Goal: Information Seeking & Learning: Learn about a topic

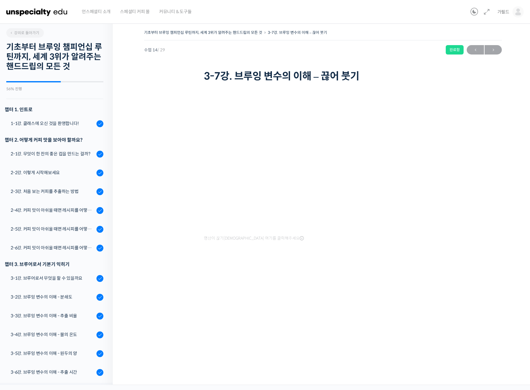
scroll to position [265, 0]
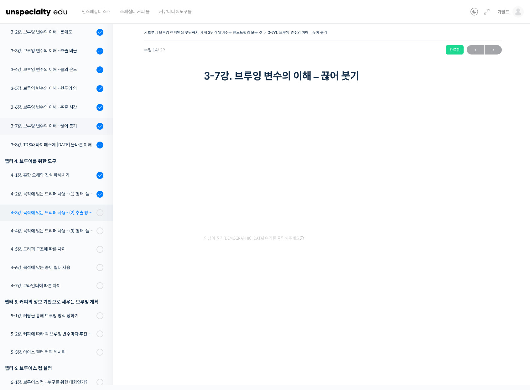
click at [37, 212] on div "4-3강. 목적에 맞는 드리퍼 사용 - (2) 추출 방식: 침출식, 투과식" at bounding box center [53, 212] width 84 height 7
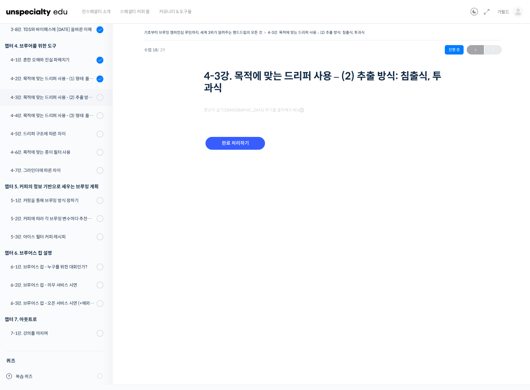
scroll to position [385, 0]
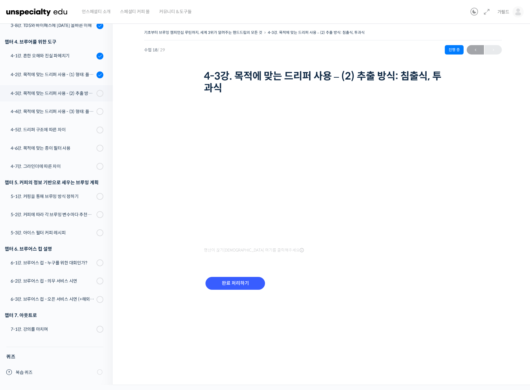
click at [405, 277] on div "완료 처리하기" at bounding box center [323, 289] width 238 height 36
click at [228, 288] on input "완료 처리하기" at bounding box center [236, 283] width 60 height 13
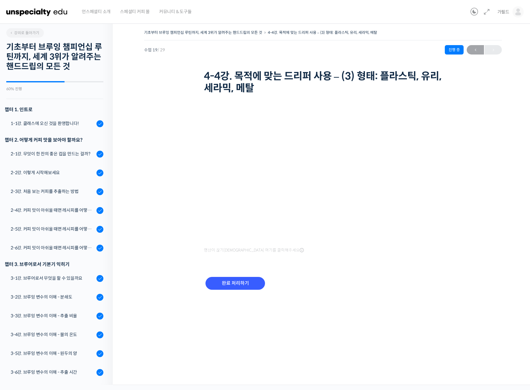
scroll to position [385, 0]
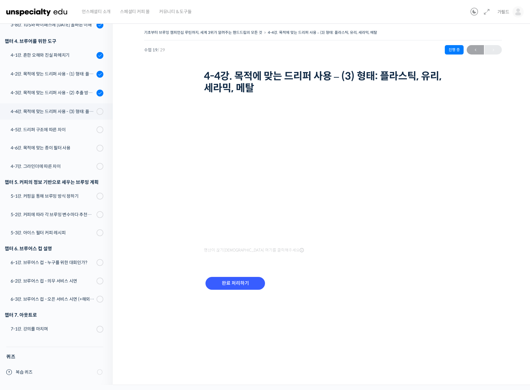
click at [153, 251] on div "기초부터 브루잉 챔피언십 루틴까지, 세계 3위가 알려주는 핸드드립의 모든 것 4-4강. 목적에 맞는 드리퍼 사용 – (3) 형태: 플라스틱, …" at bounding box center [323, 167] width 358 height 278
click at [164, 264] on div "기초부터 브루잉 챔피언십 루틴까지, 세계 3위가 알려주는 핸드드립의 모든 것 4-4강. 목적에 맞는 드리퍼 사용 – (3) 형태: 플라스틱, …" at bounding box center [323, 167] width 358 height 278
click at [52, 198] on div "5-1강. 커핑을 통해 브루잉 방식 정하기" at bounding box center [53, 196] width 84 height 7
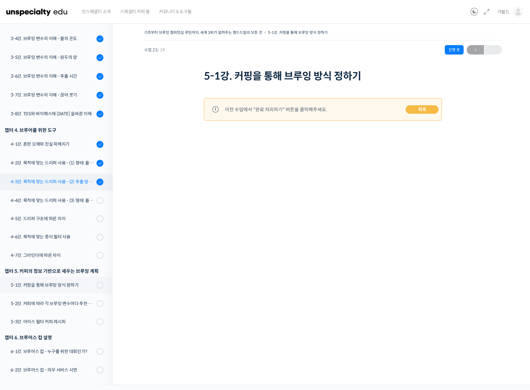
scroll to position [260, 0]
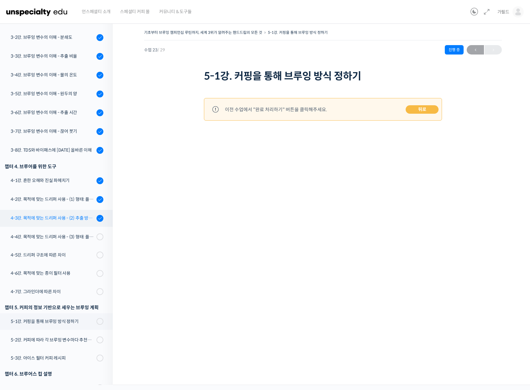
click at [81, 213] on link "4-3강. 목적에 맞는 드리퍼 사용 - (2) 추출 방식: 침출식, 투과식" at bounding box center [55, 218] width 116 height 17
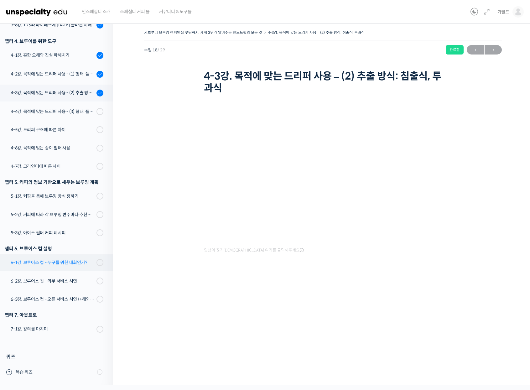
scroll to position [385, 0]
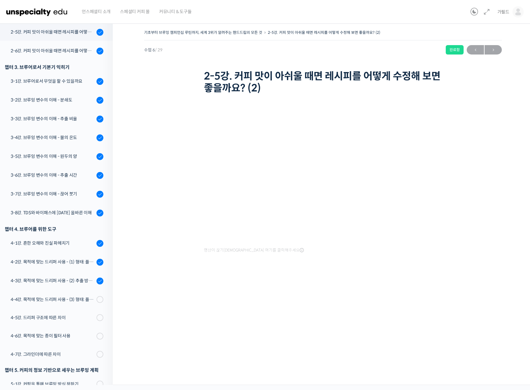
scroll to position [291, 0]
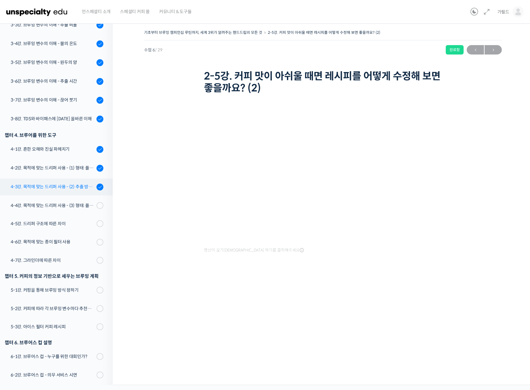
click at [59, 185] on div "4-3강. 목적에 맞는 드리퍼 사용 - (2) 추출 방식: 침출식, 투과식" at bounding box center [53, 186] width 84 height 7
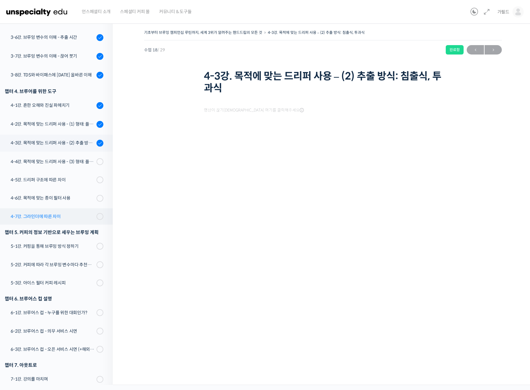
scroll to position [385, 0]
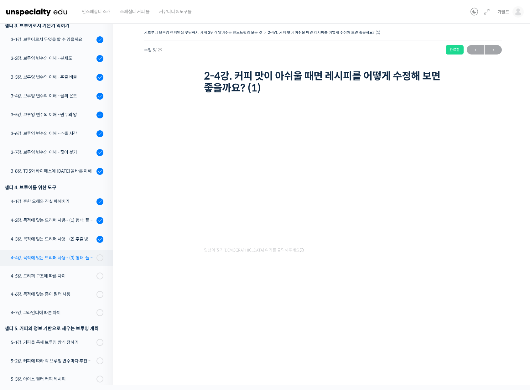
scroll to position [241, 0]
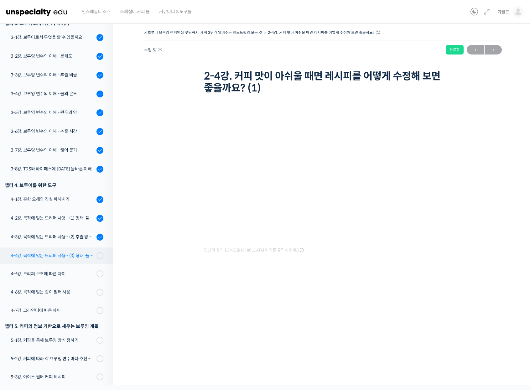
click at [54, 251] on link "4-4강. 목적에 맞는 드리퍼 사용 - (3) 형태: 플라스틱, 유리, 세라믹, 메탈" at bounding box center [55, 256] width 116 height 16
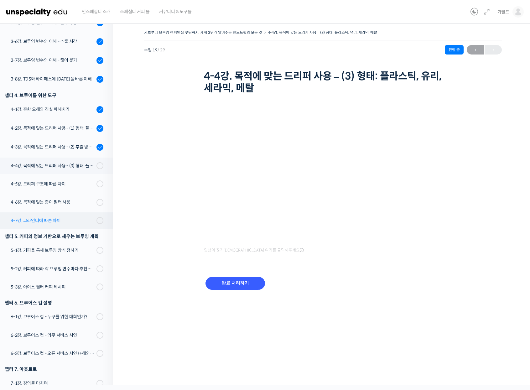
scroll to position [323, 0]
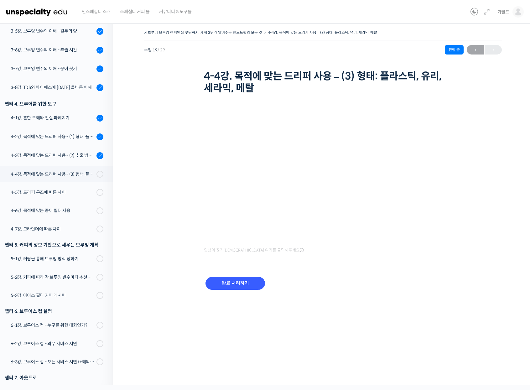
click at [456, 275] on div "기초부터 브루잉 챔피언십 루틴까지, 세계 3위가 알려주는 핸드드립의 모든 것 4-4강. 목적에 맞는 드리퍼 사용 – (3) 형태: 플라스틱, …" at bounding box center [323, 167] width 358 height 278
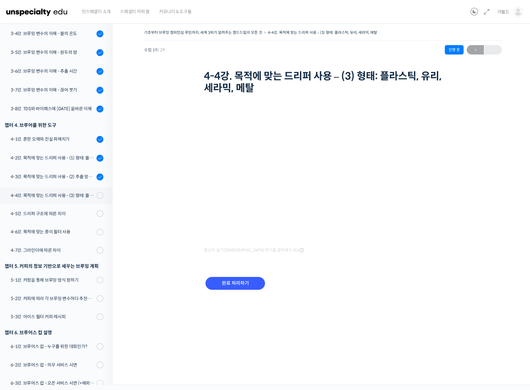
scroll to position [260, 0]
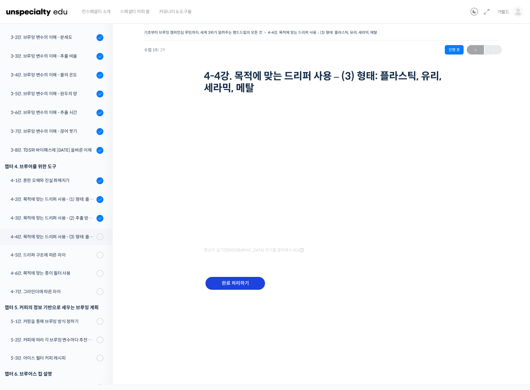
click at [233, 287] on input "완료 처리하기" at bounding box center [236, 283] width 60 height 13
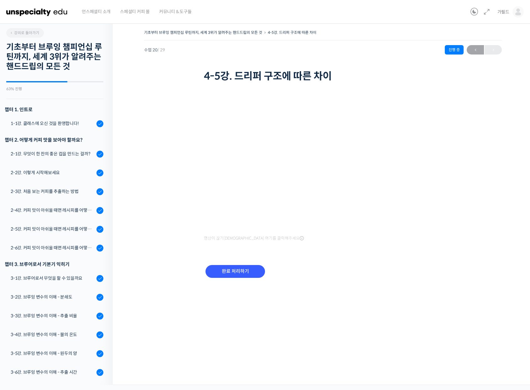
scroll to position [386, 0]
